Goal: Find contact information: Find contact information

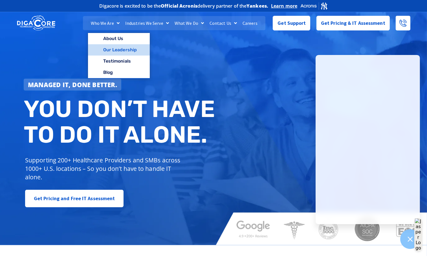
click at [120, 50] on link "Our Leadership" at bounding box center [119, 49] width 62 height 11
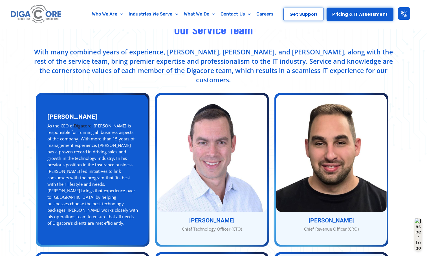
scroll to position [165, 0]
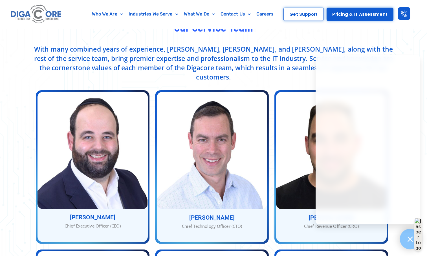
click at [410, 241] on icon at bounding box center [409, 238] width 7 height 7
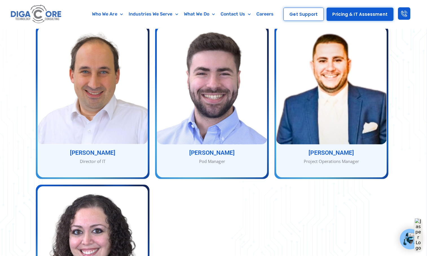
scroll to position [548, 0]
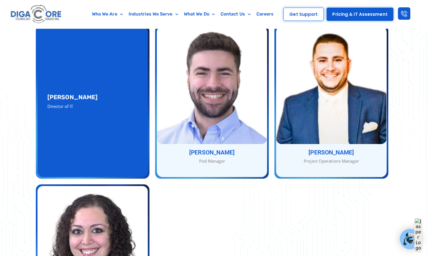
click at [92, 138] on div "[PERSON_NAME] Director of IT" at bounding box center [92, 102] width 110 height 150
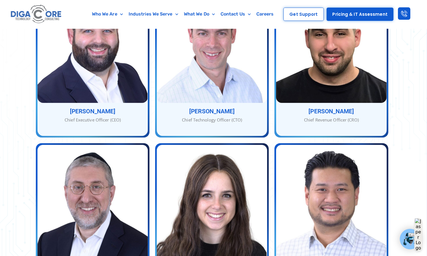
scroll to position [258, 0]
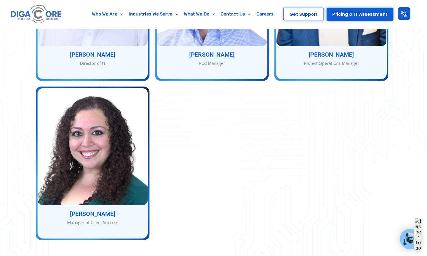
scroll to position [646, 0]
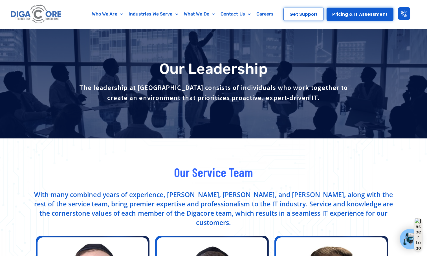
scroll to position [0, 0]
